Goal: Task Accomplishment & Management: Complete application form

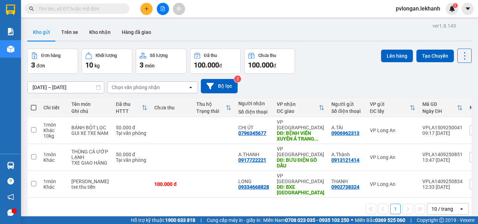
click at [153, 4] on div at bounding box center [162, 9] width 52 height 12
click at [149, 6] on button at bounding box center [146, 9] width 12 height 12
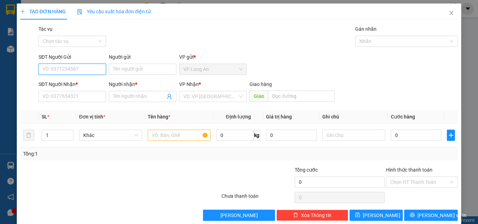
click at [81, 68] on input "SĐT Người Gửi" at bounding box center [72, 69] width 68 height 11
paste input "0909574249"
type input "0909574249"
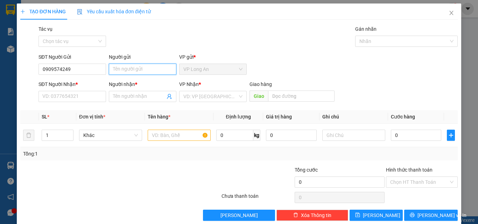
click at [141, 69] on input "Người gửi" at bounding box center [143, 69] width 68 height 11
type input "A-trung"
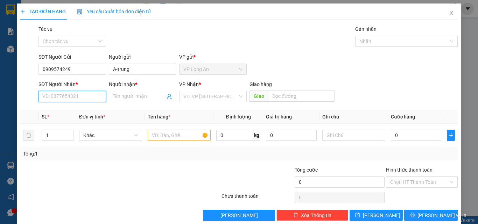
click at [78, 91] on input "SĐT Người Nhận *" at bounding box center [72, 96] width 68 height 11
type input "."
click at [80, 93] on input "SĐT Người Nhận *" at bounding box center [72, 96] width 68 height 11
type input "090280433"
click at [81, 96] on input "090280433" at bounding box center [72, 96] width 68 height 11
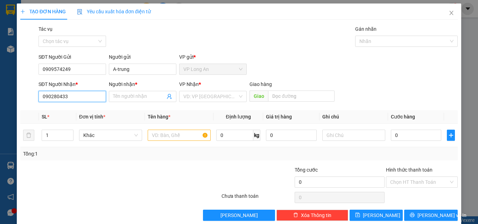
click at [81, 96] on input "090280433" at bounding box center [72, 96] width 68 height 11
paste input "090 2804033"
type input "090 2804033"
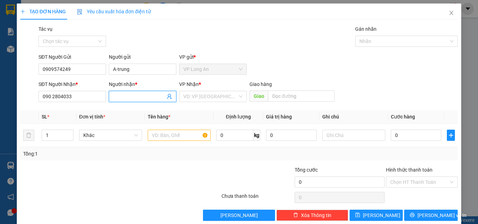
click at [125, 96] on input "Người nhận *" at bounding box center [139, 97] width 52 height 8
type input "A BINH"
click at [152, 155] on div "Tổng: 1" at bounding box center [104, 154] width 162 height 8
click at [238, 97] on div "VD: VP [GEOGRAPHIC_DATA]" at bounding box center [213, 96] width 68 height 11
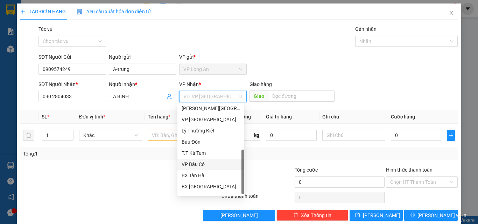
scroll to position [56, 0]
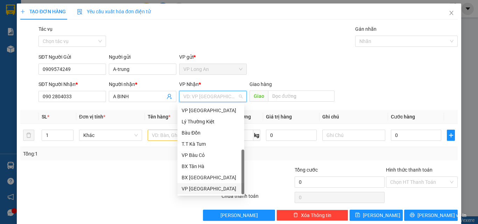
click at [205, 189] on div "VP [GEOGRAPHIC_DATA]" at bounding box center [211, 189] width 58 height 8
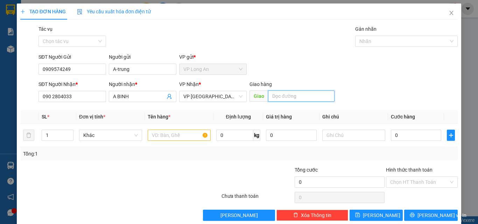
click at [280, 99] on input "text" at bounding box center [301, 96] width 66 height 11
type input "G"
click at [66, 138] on span "Decrease Value" at bounding box center [69, 137] width 8 height 6
type input "SỞ VĂN HÓA [GEOGRAPHIC_DATA]"
click at [52, 137] on input "1" at bounding box center [57, 135] width 31 height 10
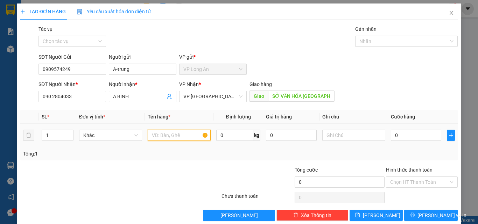
click at [179, 135] on input "text" at bounding box center [179, 135] width 63 height 11
type input "HỒ SƠ"
click at [403, 134] on input "0" at bounding box center [416, 135] width 50 height 11
type input "4"
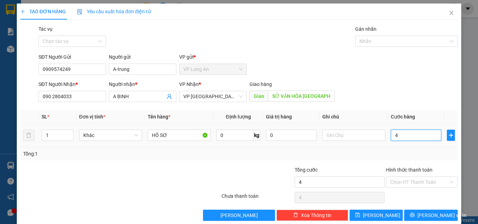
type input "4"
type input "40"
type input "400"
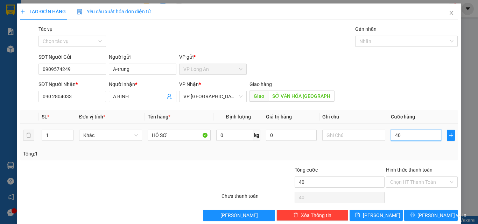
type input "400"
type input "4.000"
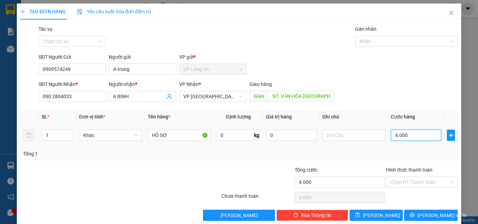
type input "40.000"
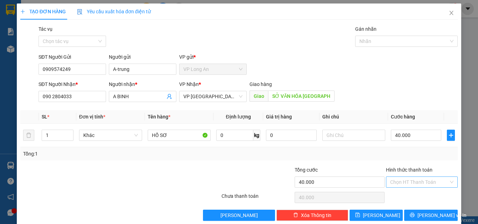
click at [428, 184] on input "Hình thức thanh toán" at bounding box center [419, 182] width 58 height 10
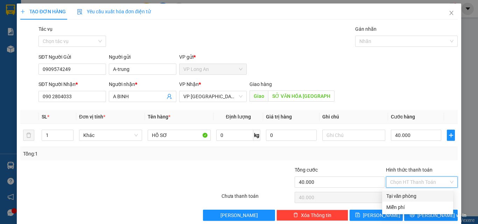
click at [416, 195] on div "Tại văn phòng" at bounding box center [417, 196] width 63 height 8
type input "0"
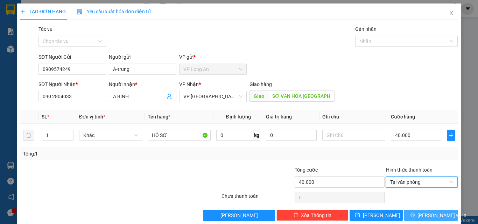
click at [425, 217] on span "[PERSON_NAME] và In" at bounding box center [441, 216] width 49 height 8
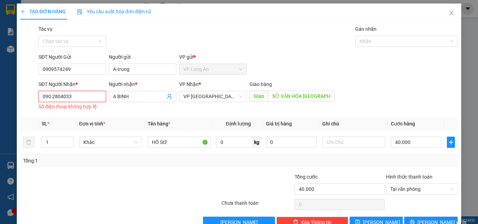
click at [80, 97] on input "090 2804033" at bounding box center [72, 96] width 68 height 11
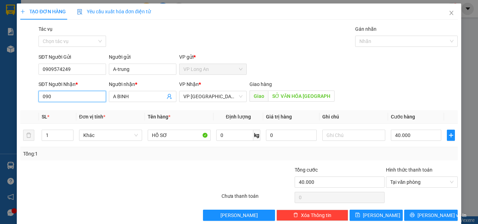
paste input "2804033"
type input "0902804033"
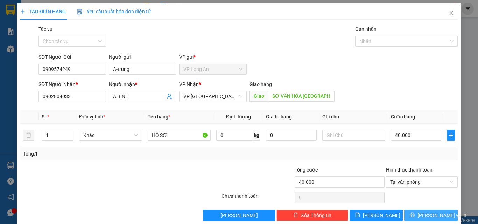
click at [432, 216] on span "[PERSON_NAME] và In" at bounding box center [441, 216] width 49 height 8
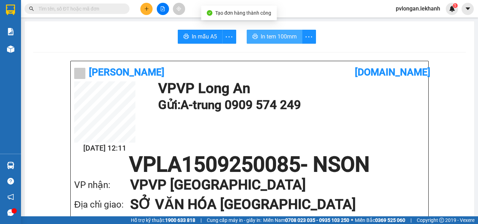
click at [274, 35] on span "In tem 100mm" at bounding box center [279, 36] width 36 height 9
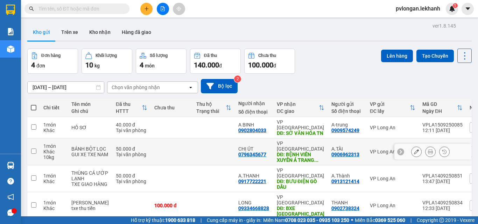
drag, startPoint x: 193, startPoint y: 153, endPoint x: 193, endPoint y: 147, distance: 5.9
click at [193, 147] on td at bounding box center [214, 152] width 42 height 27
checkbox input "true"
click at [415, 152] on button at bounding box center [416, 152] width 10 height 12
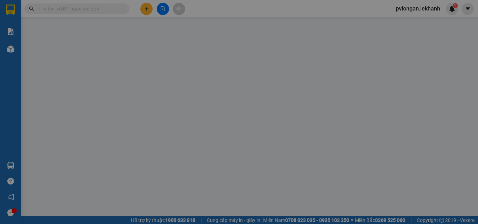
type input "0906962313"
type input "A.TÀI"
type input "0796345677"
type input "CHỊ ÚT"
type input "BỆNH VIÊN XUYÊN Á TRANG BÀNG"
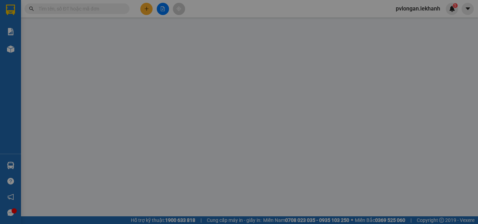
type input "50.000"
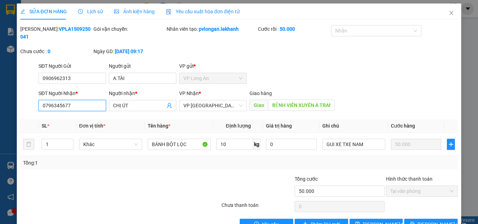
click at [82, 100] on input "0796345677" at bounding box center [72, 105] width 68 height 11
click at [444, 9] on span "Close" at bounding box center [452, 13] width 20 height 20
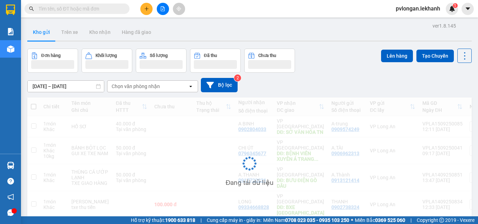
click at [445, 13] on span "pvlongan.lekhanh" at bounding box center [418, 8] width 56 height 9
